Goal: Navigation & Orientation: Find specific page/section

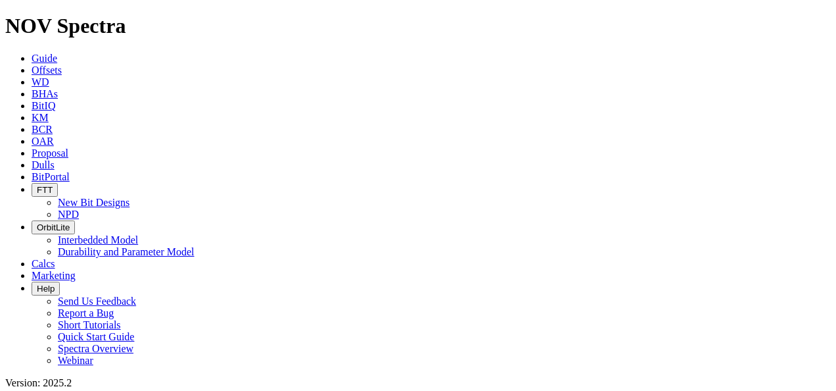
scroll to position [198, 0]
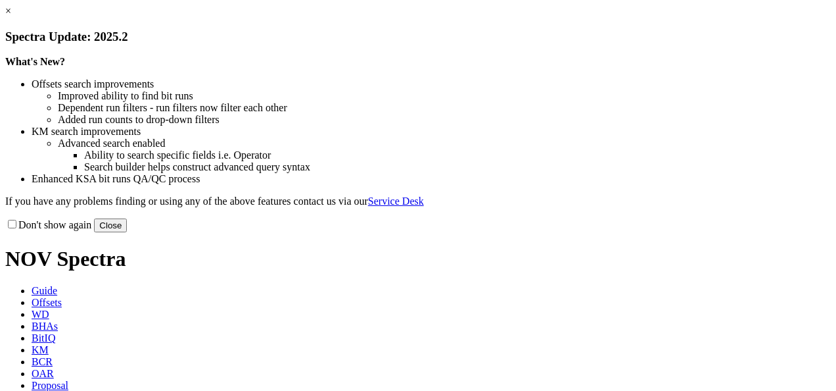
click at [127, 232] on button "Close" at bounding box center [110, 225] width 33 height 14
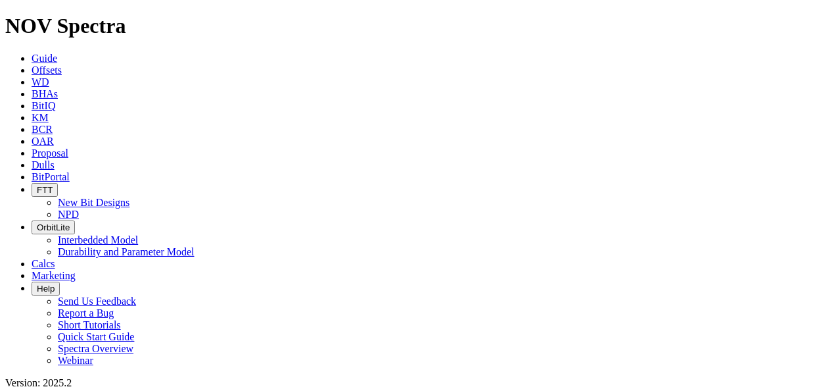
click at [32, 171] on icon at bounding box center [32, 176] width 0 height 11
